Goal: Information Seeking & Learning: Learn about a topic

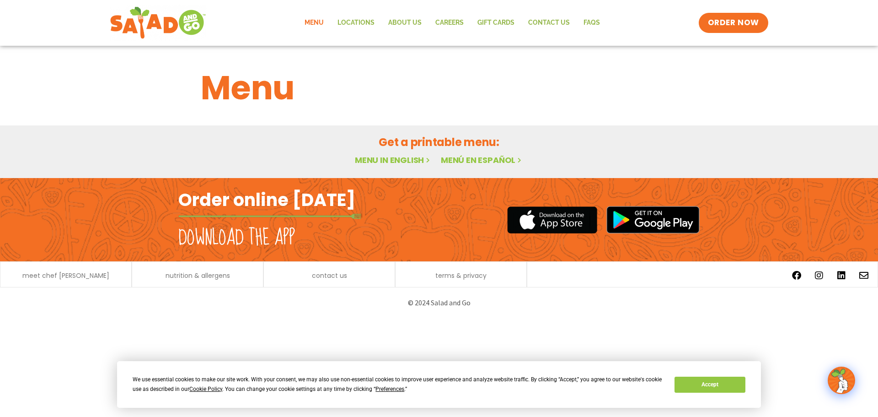
click at [320, 19] on link "Menu" at bounding box center [314, 22] width 33 height 21
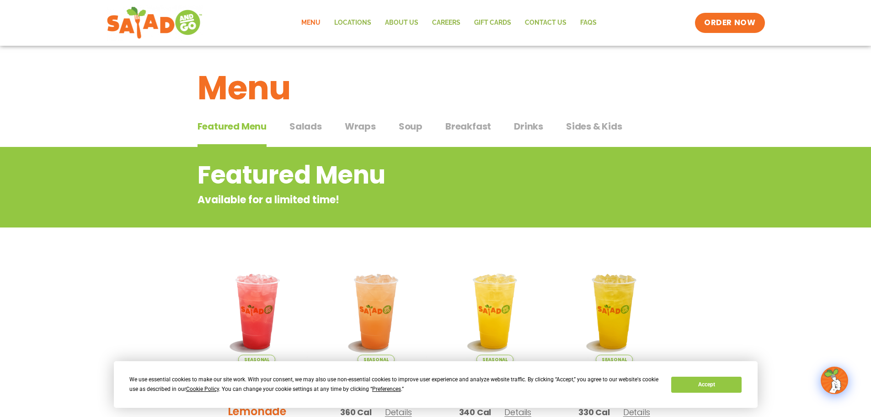
click at [473, 132] on span "Breakfast" at bounding box center [469, 126] width 46 height 14
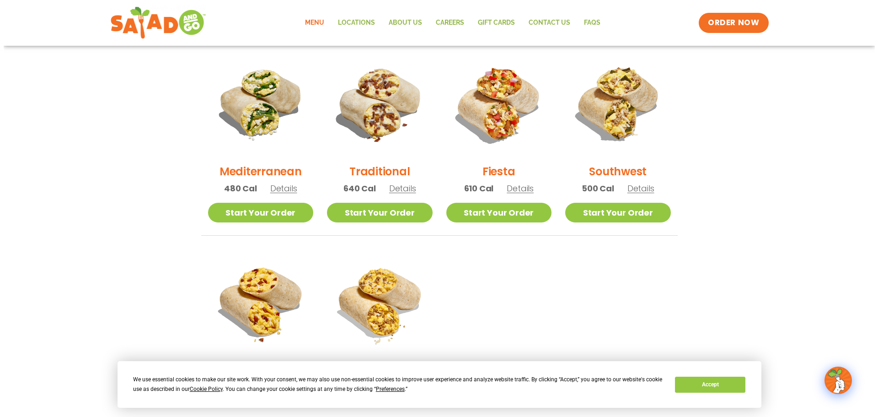
scroll to position [137, 0]
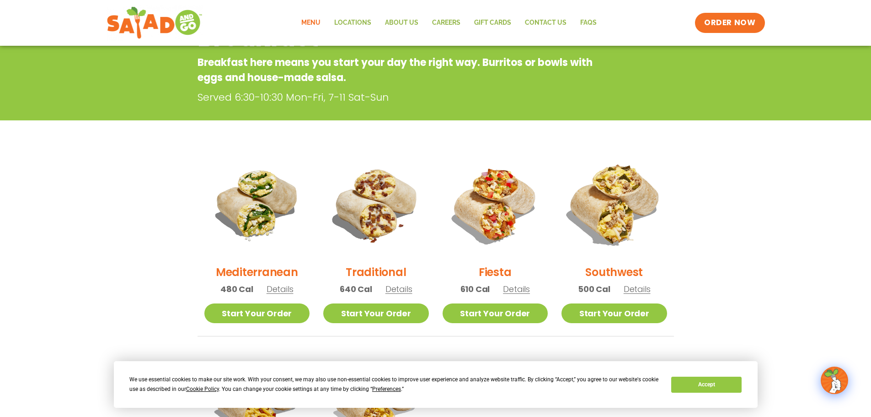
click at [621, 215] on img at bounding box center [615, 204] width 124 height 124
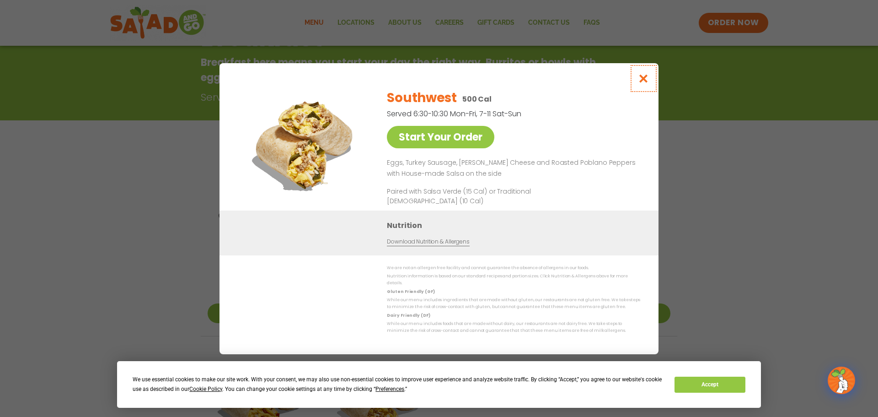
click at [644, 79] on icon "Close modal" at bounding box center [643, 79] width 11 height 10
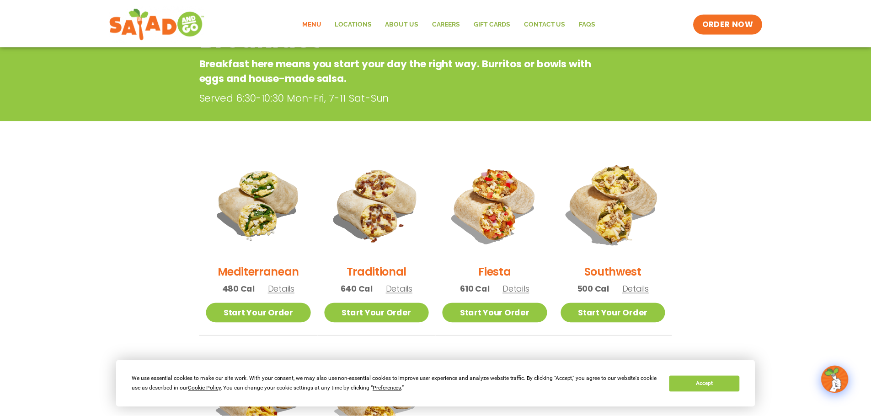
scroll to position [147, 0]
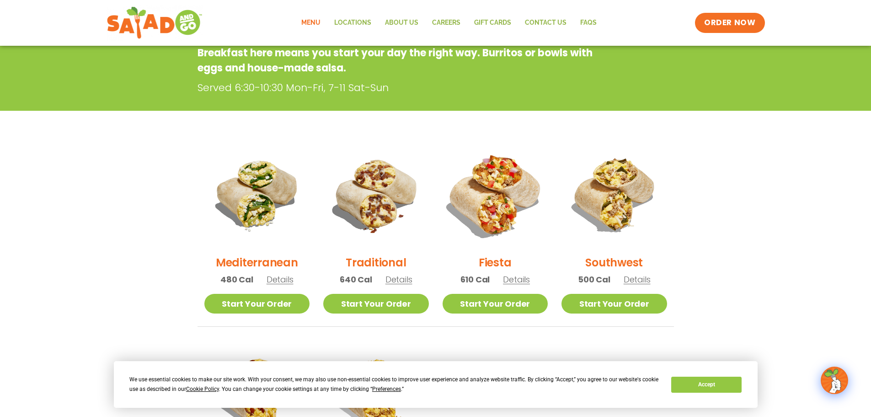
click at [498, 210] on img at bounding box center [495, 195] width 124 height 124
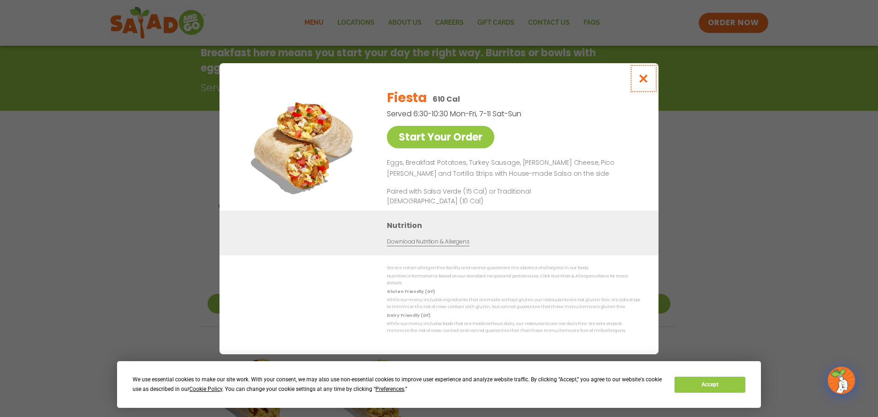
click at [651, 71] on button "Close modal" at bounding box center [644, 78] width 30 height 31
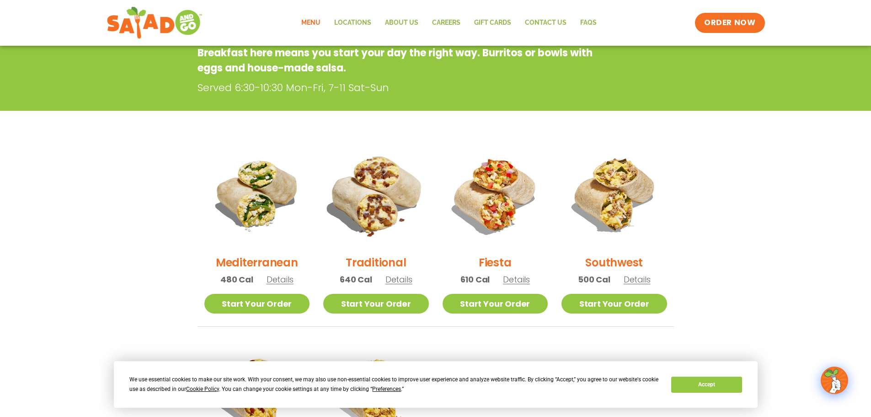
click at [371, 211] on img at bounding box center [376, 195] width 124 height 124
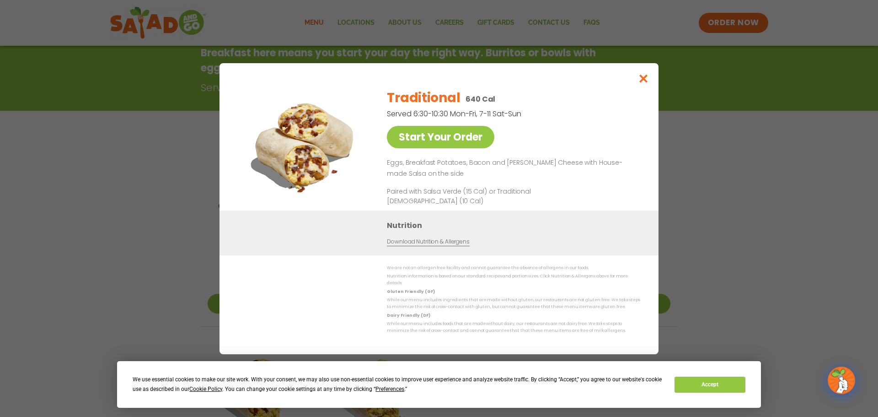
click at [288, 142] on img at bounding box center [304, 145] width 128 height 129
click at [313, 146] on img at bounding box center [304, 145] width 128 height 129
click at [642, 81] on icon "Close modal" at bounding box center [643, 79] width 11 height 10
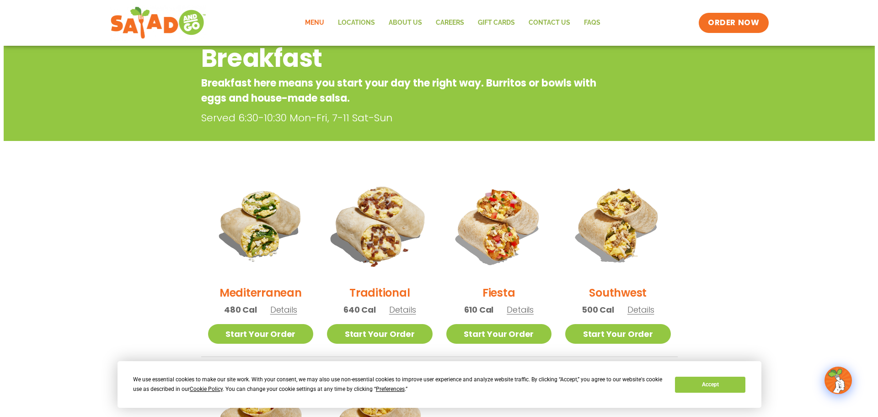
scroll to position [101, 0]
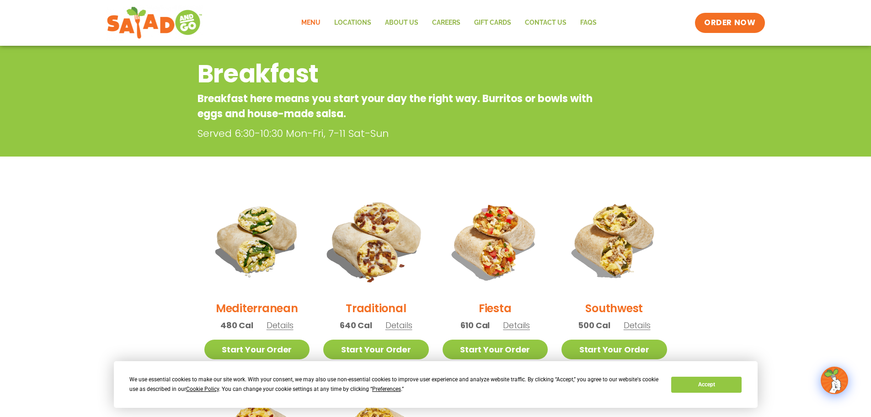
click at [371, 257] on img at bounding box center [376, 240] width 124 height 124
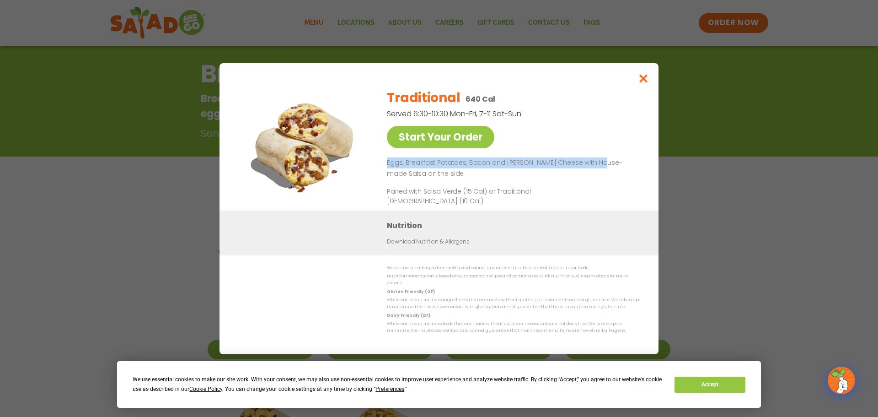
drag, startPoint x: 386, startPoint y: 162, endPoint x: 598, endPoint y: 167, distance: 211.9
click at [598, 167] on div "Start Your Order Traditional 640 Cal Served 6:30-10:30 Mon-Fri, 7-11 Sat-Sun St…" at bounding box center [439, 145] width 403 height 129
click at [598, 167] on p "Eggs, Breakfast Potatoes, Bacon and [PERSON_NAME] Cheese with House-made Salsa …" at bounding box center [512, 168] width 250 height 22
click at [643, 76] on icon "Close modal" at bounding box center [643, 79] width 11 height 10
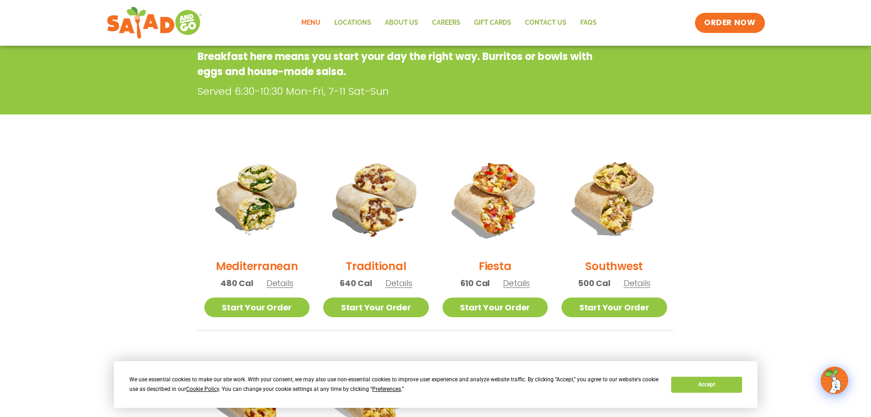
scroll to position [147, 0]
